Goal: Information Seeking & Learning: Learn about a topic

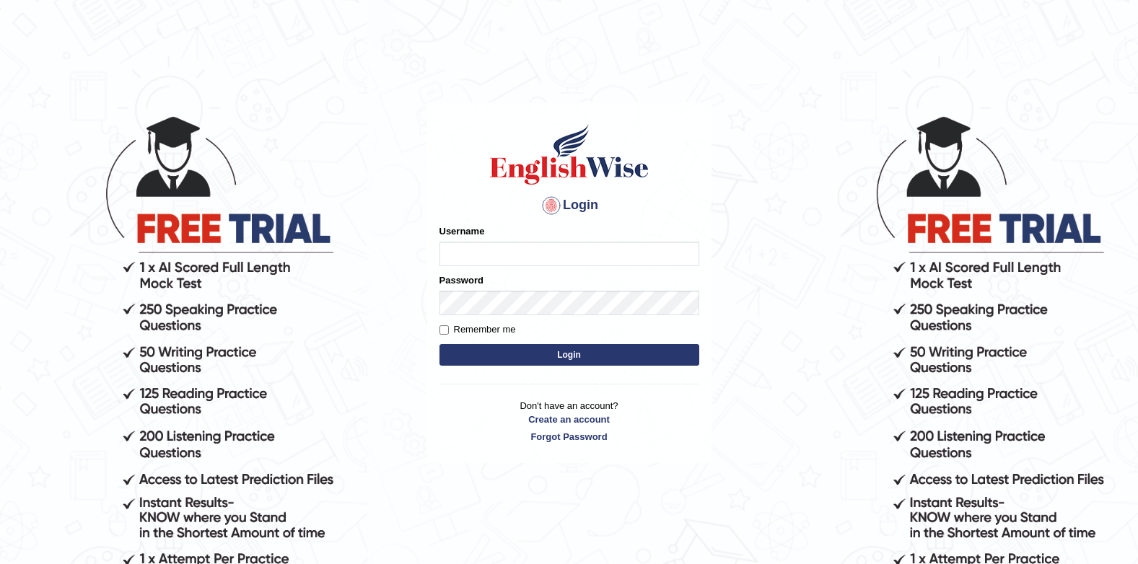
type input "zohaib44"
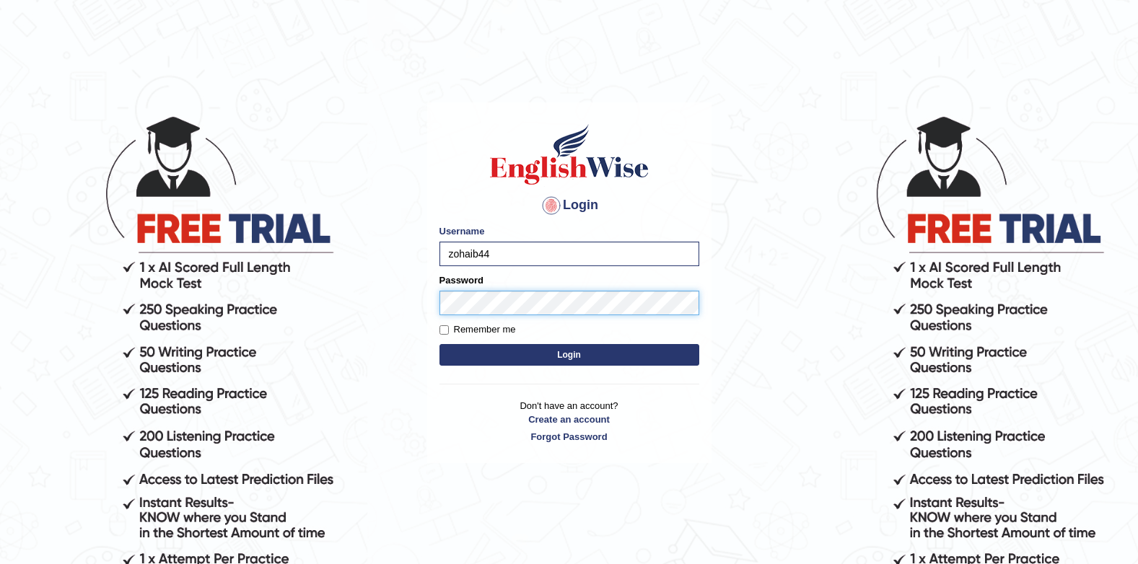
click at [440, 344] on button "Login" at bounding box center [570, 355] width 260 height 22
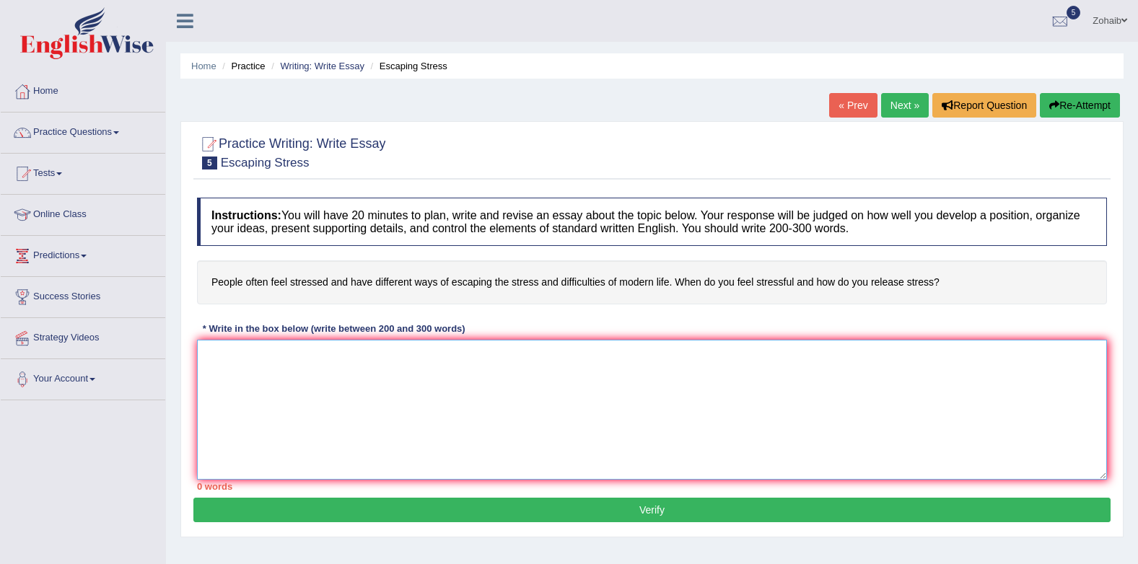
click at [326, 344] on textarea at bounding box center [652, 410] width 910 height 140
type textarea "t"
drag, startPoint x: 426, startPoint y: 353, endPoint x: 434, endPoint y: 359, distance: 10.3
click at [432, 353] on textarea "The increasing influence of difficulties of stressfull life" at bounding box center [652, 410] width 910 height 140
click at [434, 358] on textarea "The increasing influence of difficulties of stressfull life" at bounding box center [652, 410] width 910 height 140
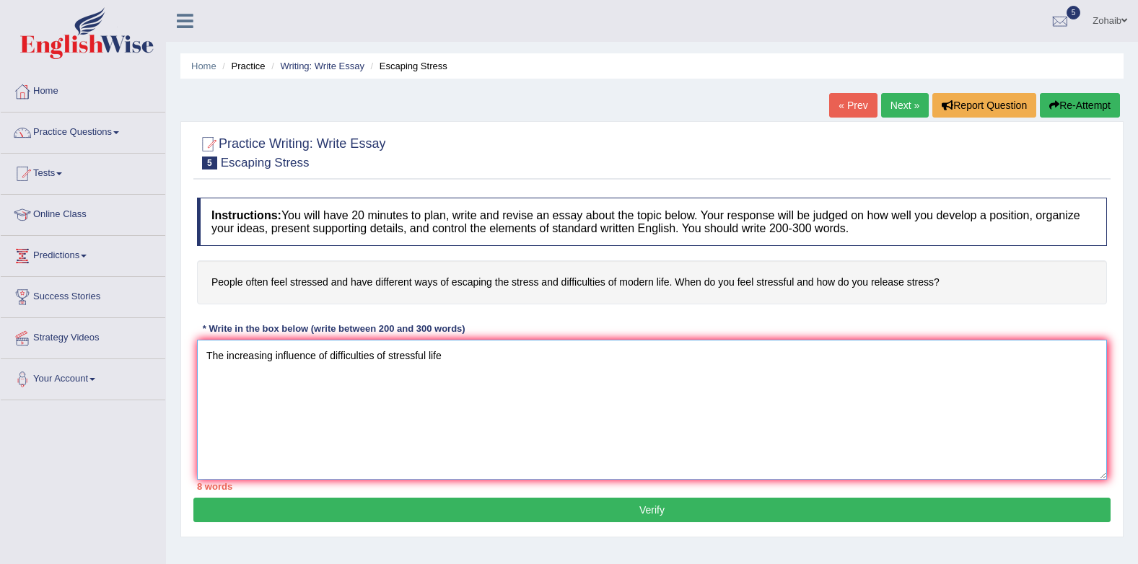
click at [476, 352] on textarea "The increasing influence of difficulties of stressful life" at bounding box center [652, 410] width 910 height 140
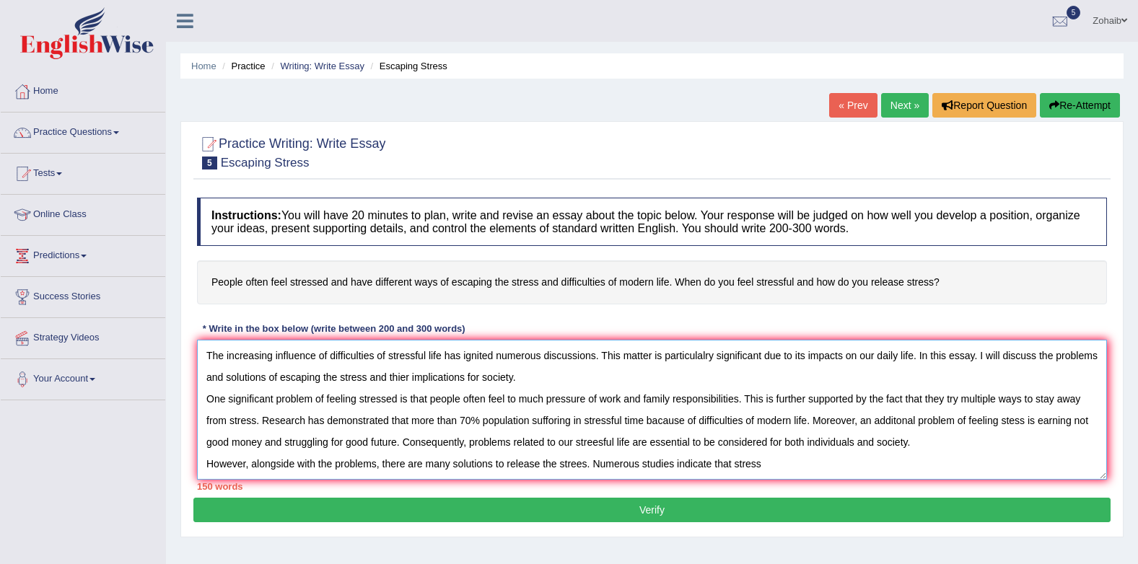
drag, startPoint x: 574, startPoint y: 463, endPoint x: 566, endPoint y: 515, distance: 51.9
click at [574, 469] on textarea "The increasing influence of difficulties of stressful life has ignited numerous…" at bounding box center [652, 410] width 910 height 140
click at [581, 464] on textarea "The increasing influence of difficulties of stressful life has ignited numerous…" at bounding box center [652, 410] width 910 height 140
click at [815, 470] on textarea "The increasing influence of difficulties of stressful life has ignited numerous…" at bounding box center [652, 410] width 910 height 140
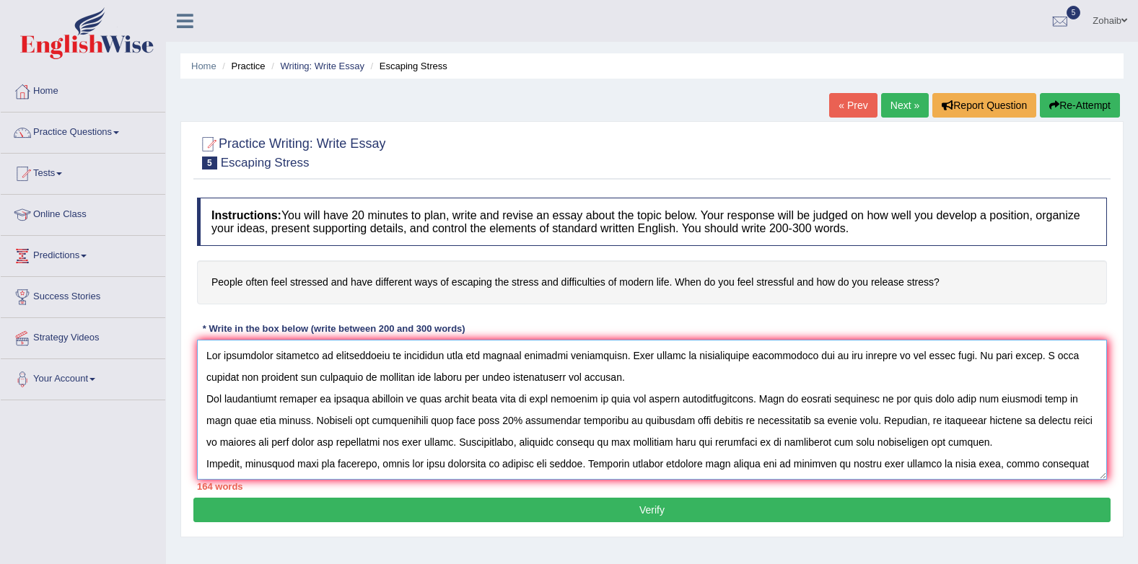
scroll to position [13, 0]
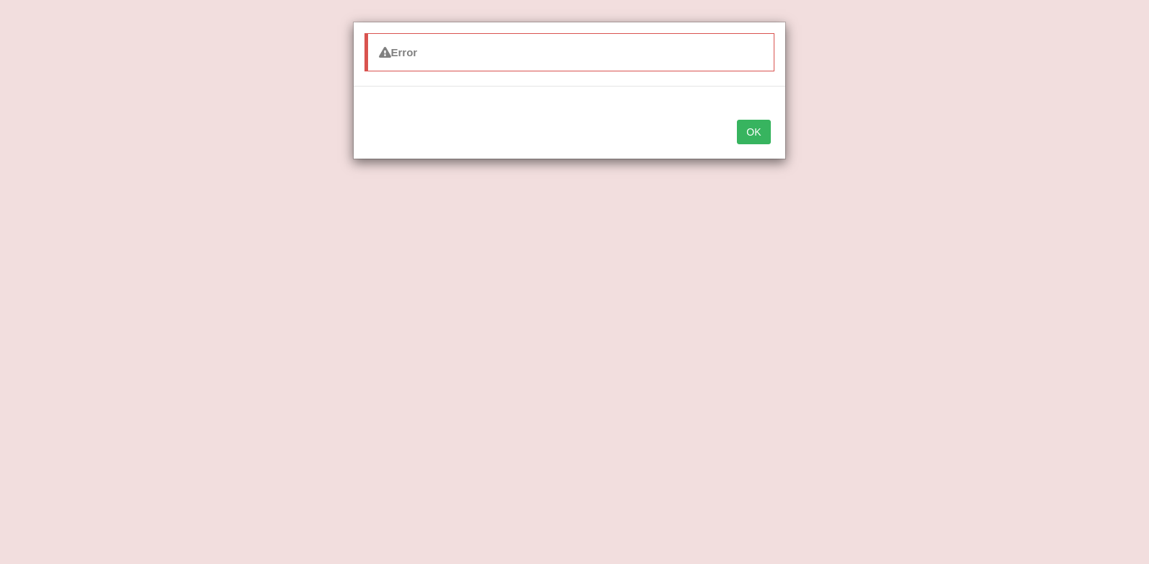
click at [746, 118] on div "OK" at bounding box center [570, 133] width 432 height 51
click at [747, 123] on button "OK" at bounding box center [753, 132] width 33 height 25
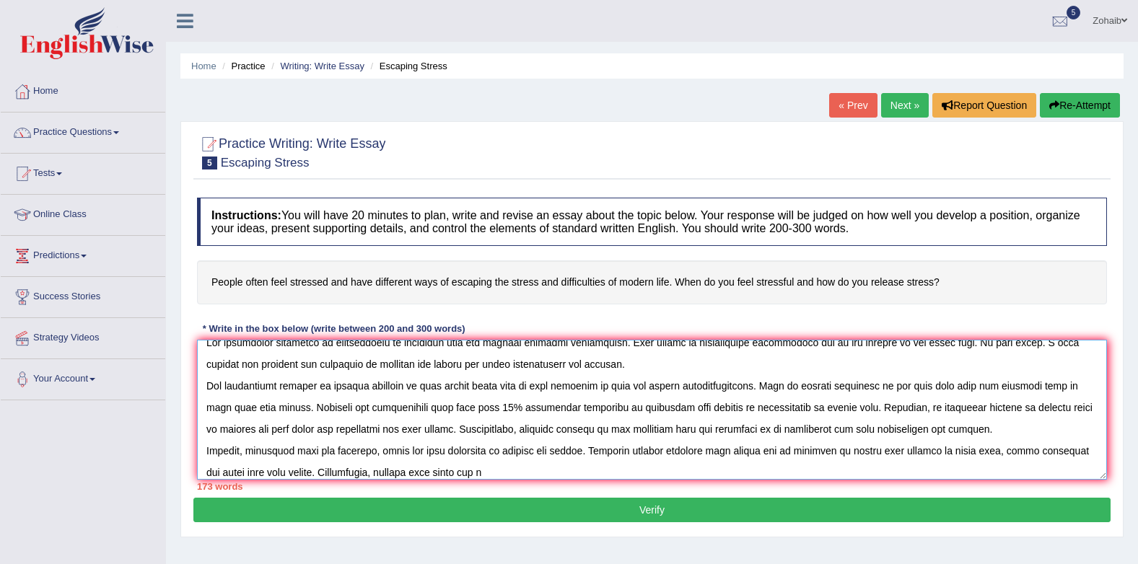
click at [532, 466] on textarea at bounding box center [652, 410] width 910 height 140
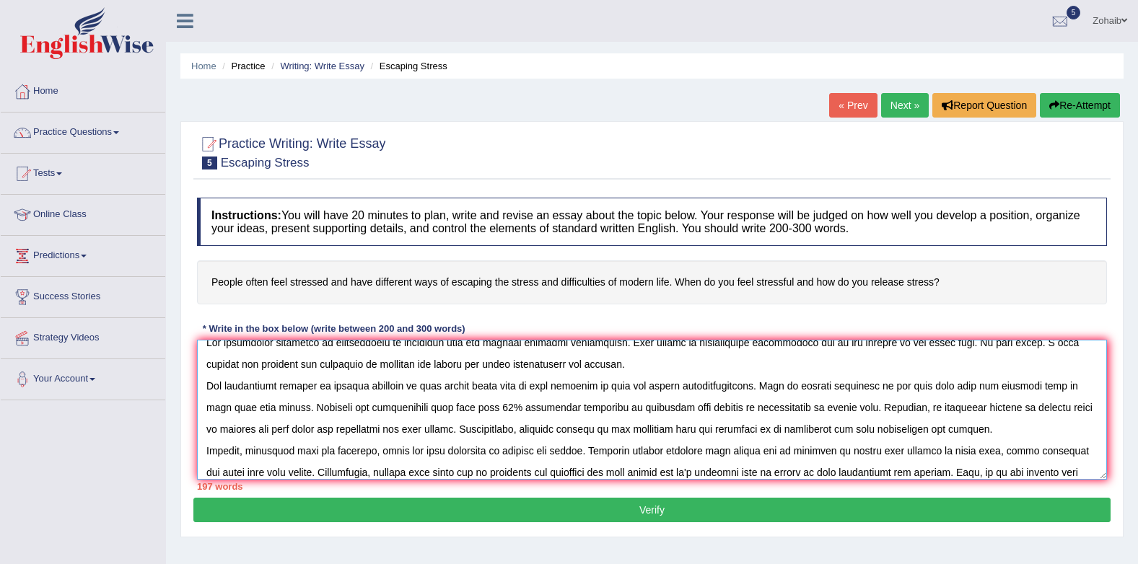
scroll to position [35, 0]
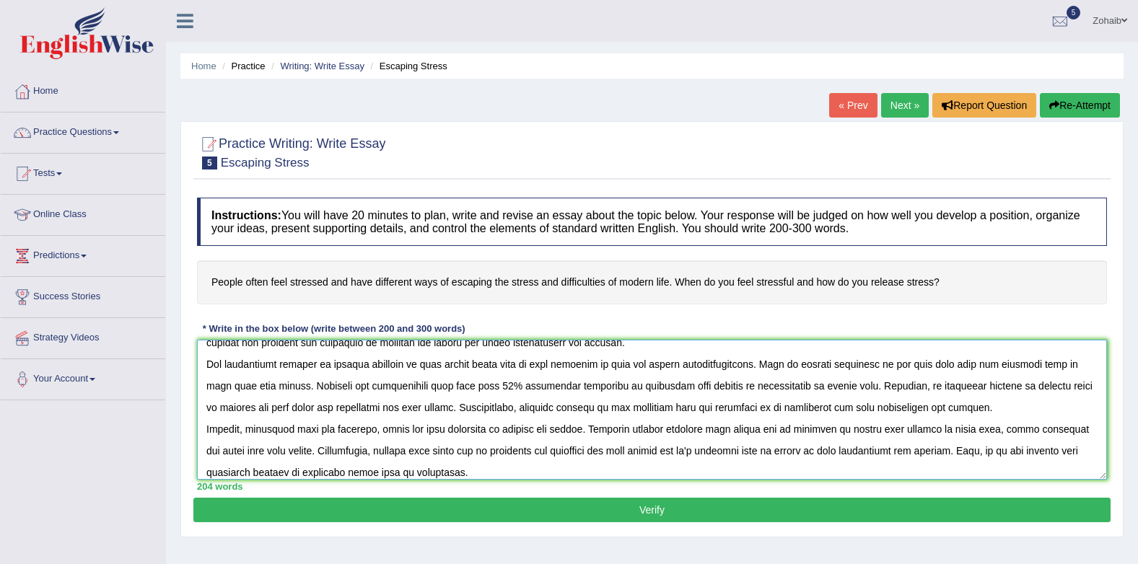
drag, startPoint x: 289, startPoint y: 475, endPoint x: 294, endPoint y: 484, distance: 10.0
click at [292, 479] on textarea at bounding box center [652, 410] width 910 height 140
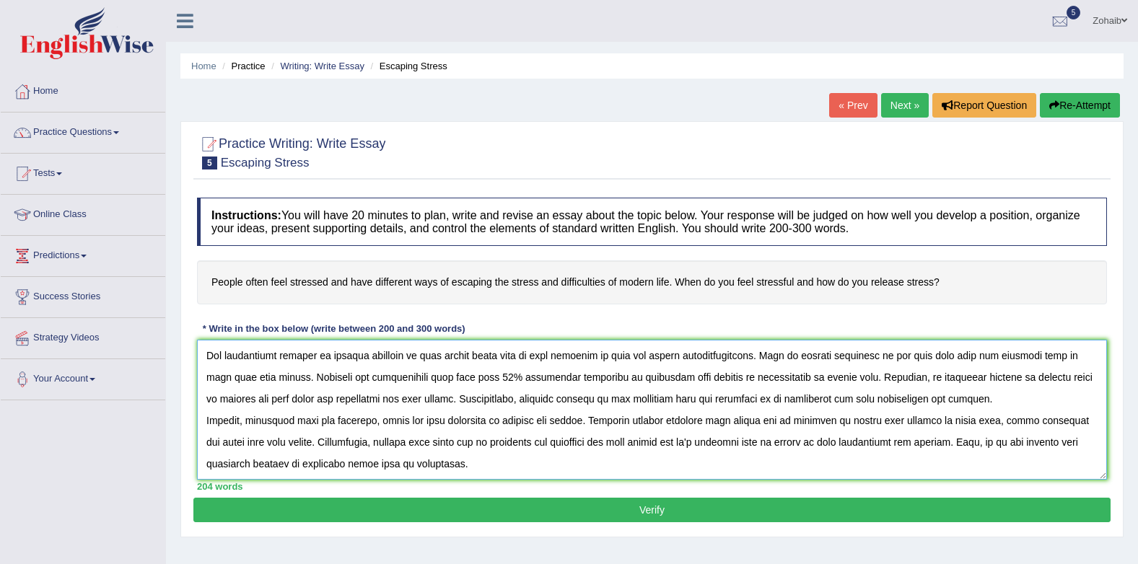
click at [294, 464] on textarea at bounding box center [652, 410] width 910 height 140
drag, startPoint x: 297, startPoint y: 464, endPoint x: 359, endPoint y: 520, distance: 83.8
click at [298, 467] on textarea at bounding box center [652, 410] width 910 height 140
click at [492, 465] on textarea at bounding box center [652, 410] width 910 height 140
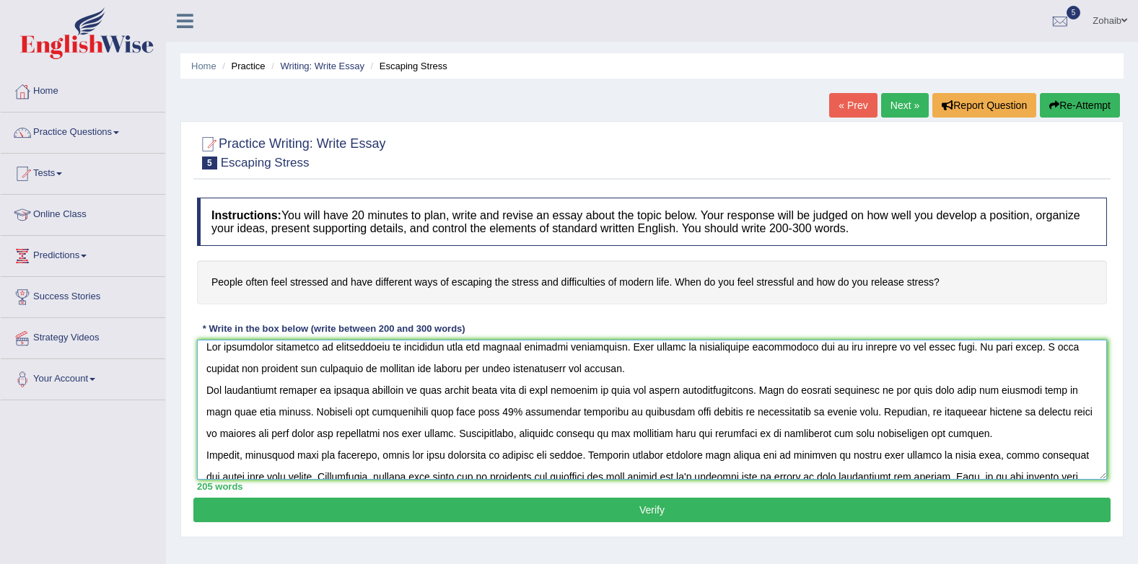
scroll to position [0, 0]
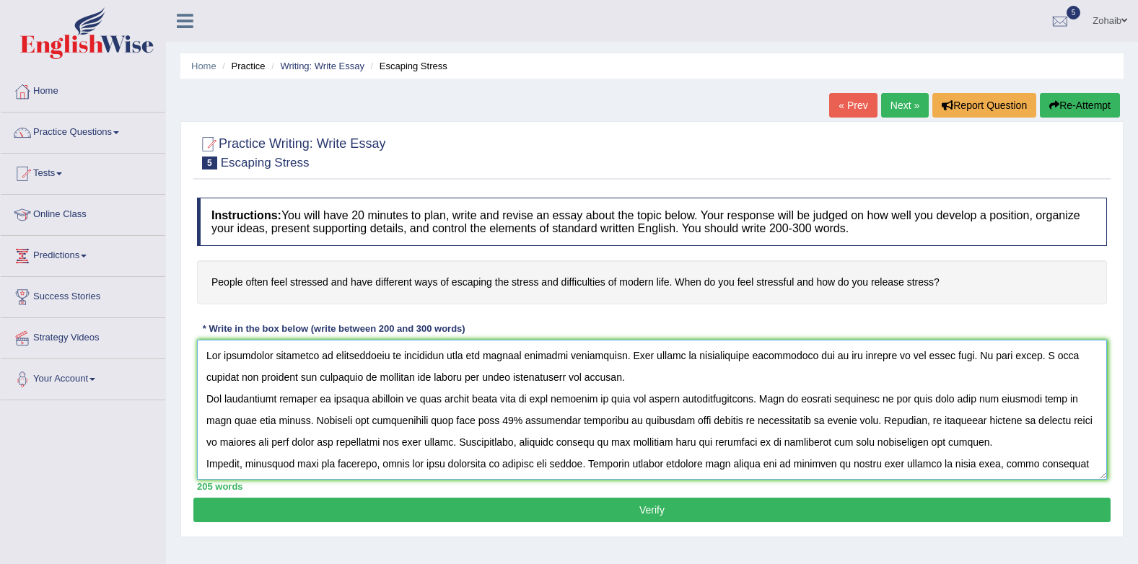
click at [388, 358] on textarea at bounding box center [652, 410] width 910 height 140
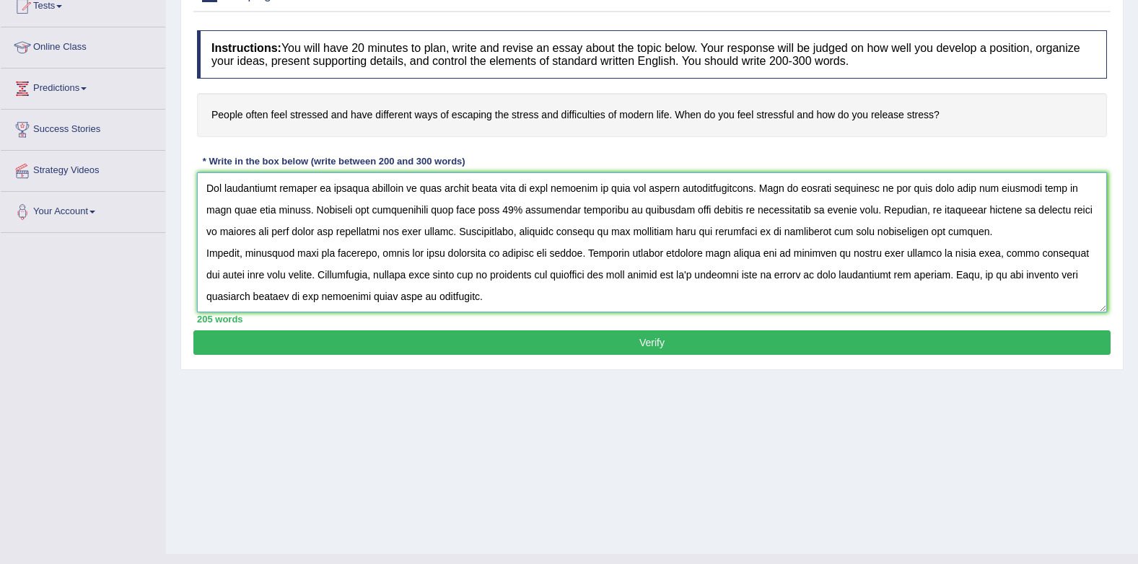
scroll to position [193, 0]
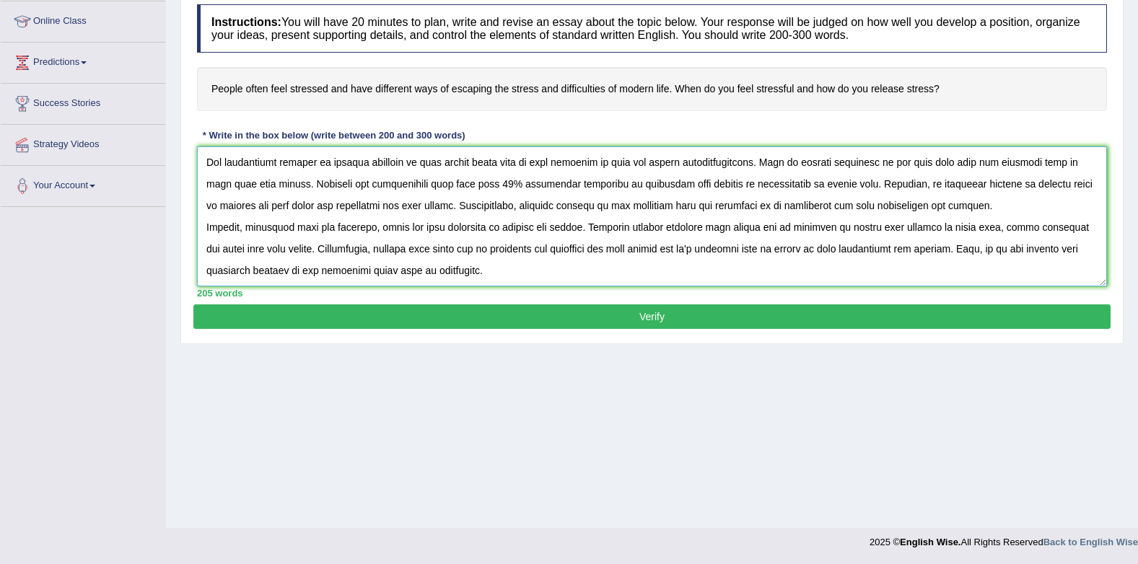
type textarea "The increasing influence of difficulties of stressful life has ignited numerous…"
click at [662, 312] on button "Verify" at bounding box center [651, 317] width 917 height 25
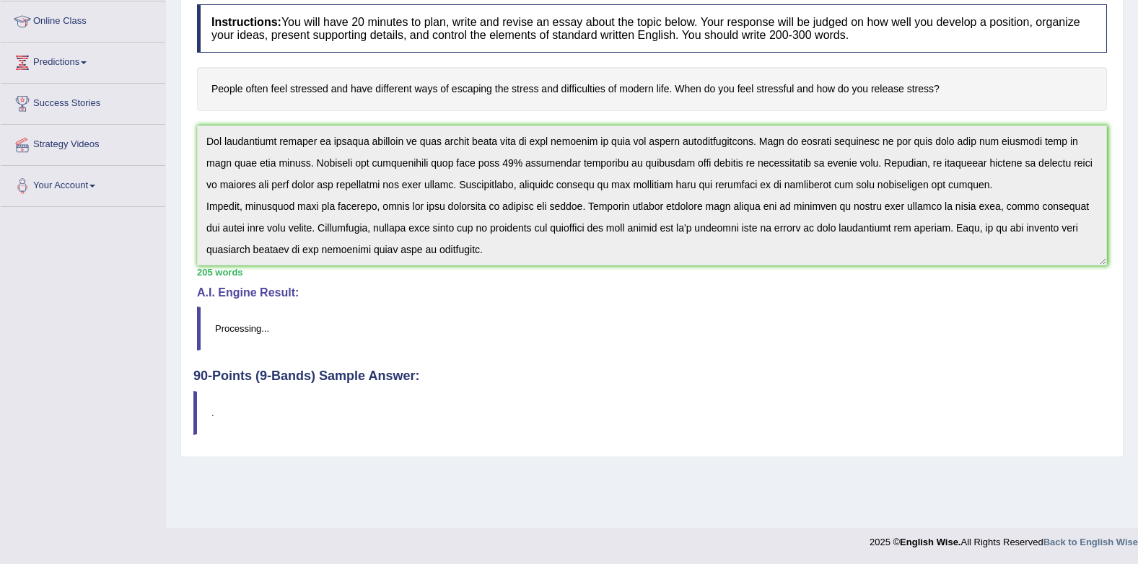
click at [102, 318] on div "Toggle navigation Home Practice Questions Speaking Practice Read Aloud Repeat S…" at bounding box center [569, 182] width 1138 height 751
click at [649, 344] on blockquote "Processing..." at bounding box center [652, 329] width 910 height 44
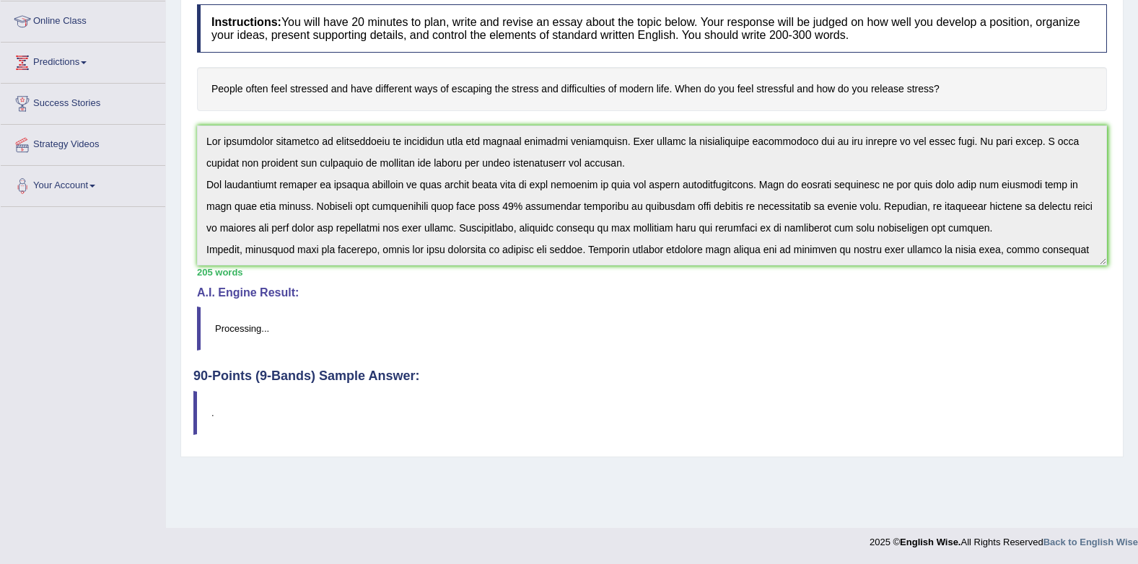
click at [192, 127] on div "Practice Writing: Write Essay 5 Escaping Stress Instructions: You will have 20 …" at bounding box center [651, 193] width 943 height 530
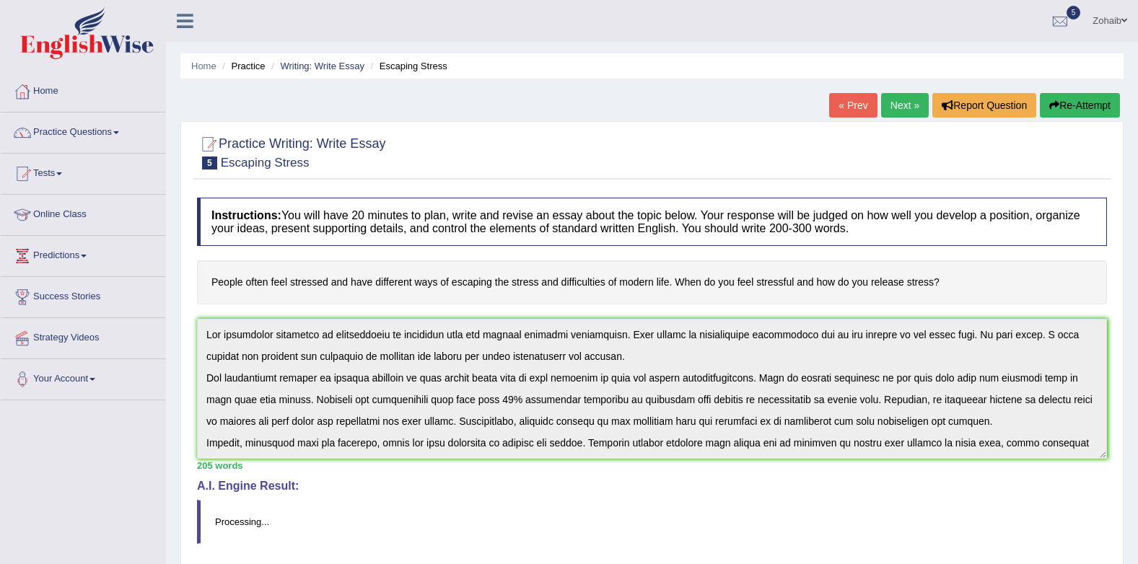
click at [1114, 97] on button "Re-Attempt" at bounding box center [1080, 105] width 80 height 25
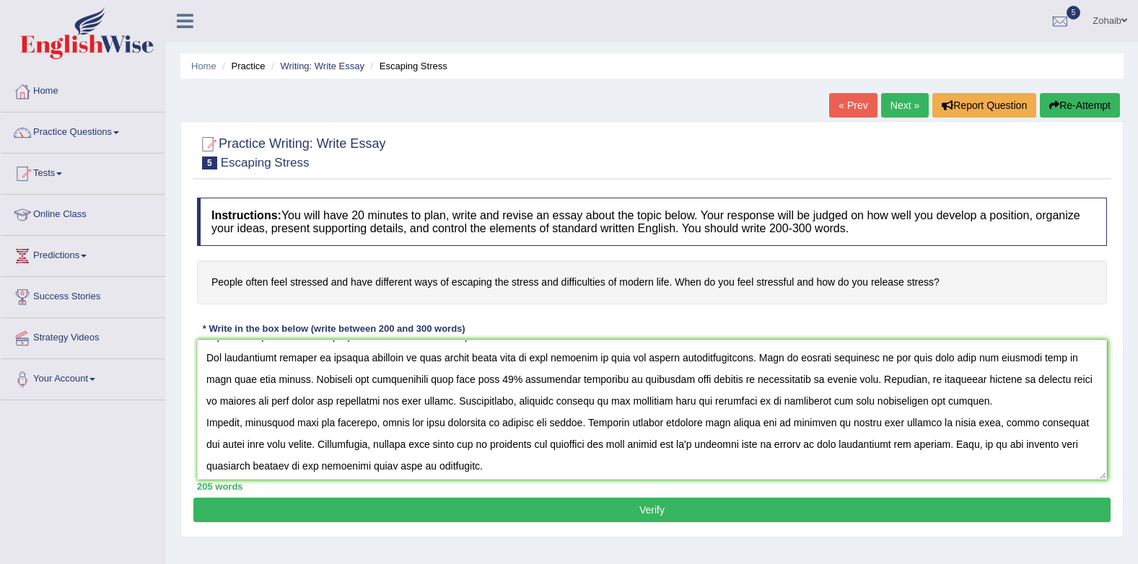
scroll to position [43, 0]
type textarea "The increasing influence of difficulties of stressful life has ignited numerous…"
click at [367, 518] on button "Verify" at bounding box center [651, 510] width 917 height 25
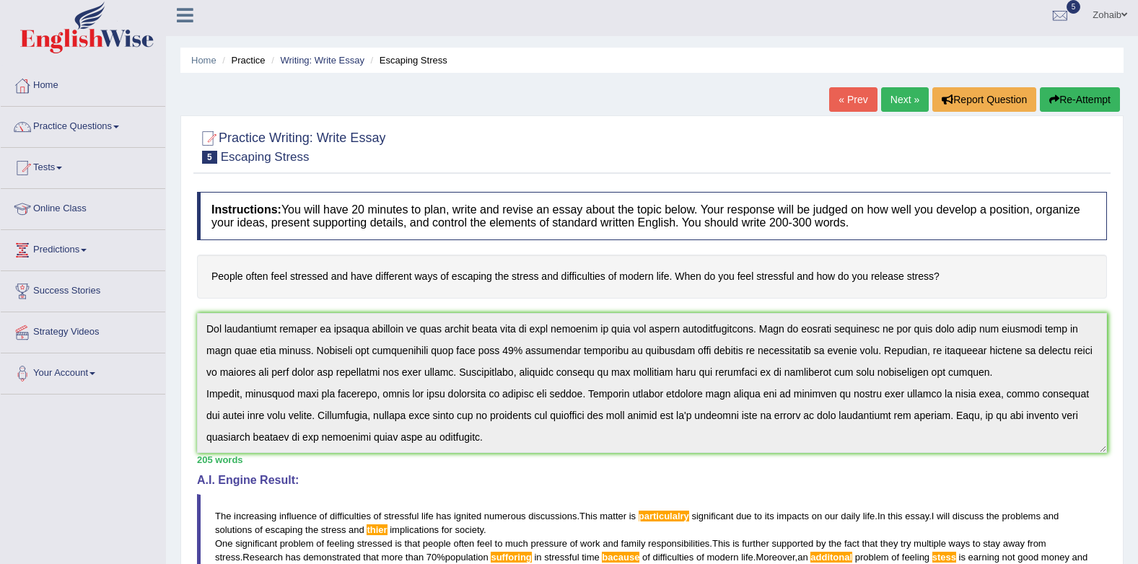
scroll to position [0, 0]
